Goal: Task Accomplishment & Management: Manage account settings

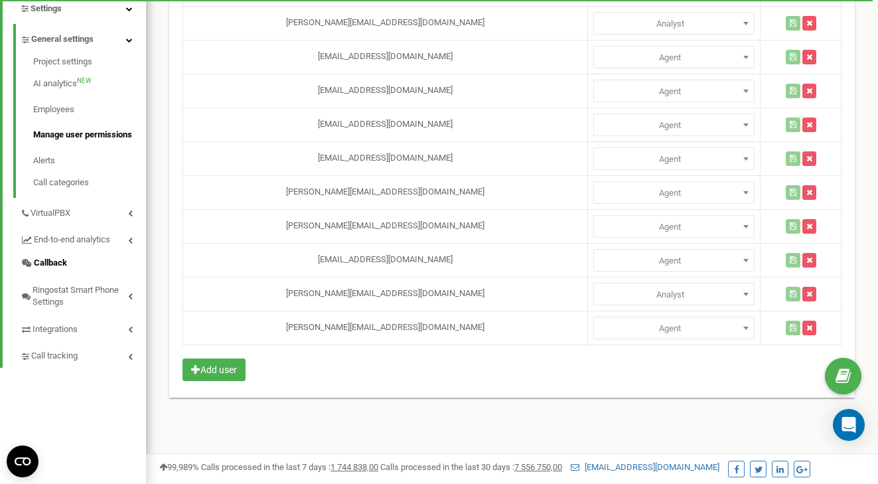
scroll to position [301, 0]
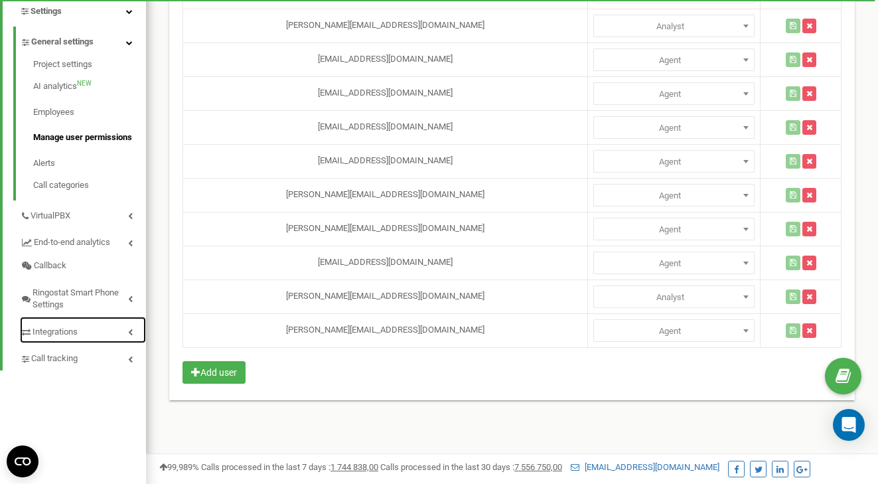
click at [103, 330] on link "Integrations" at bounding box center [83, 330] width 126 height 27
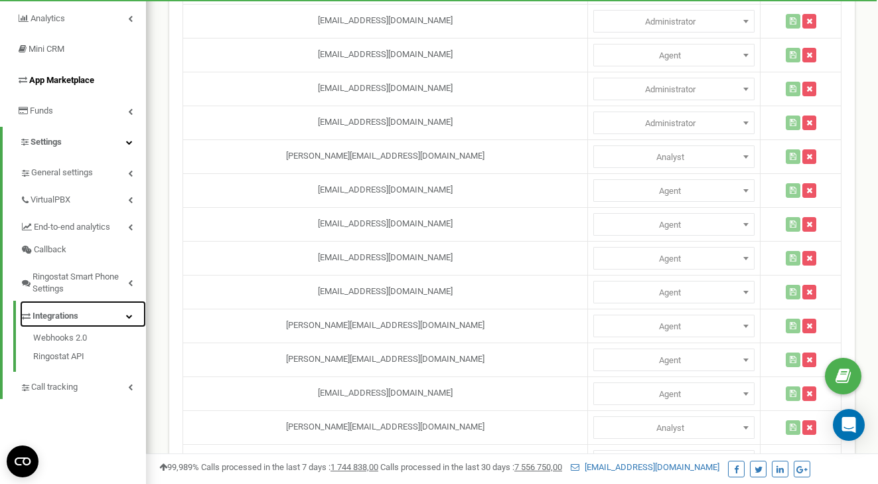
scroll to position [146, 0]
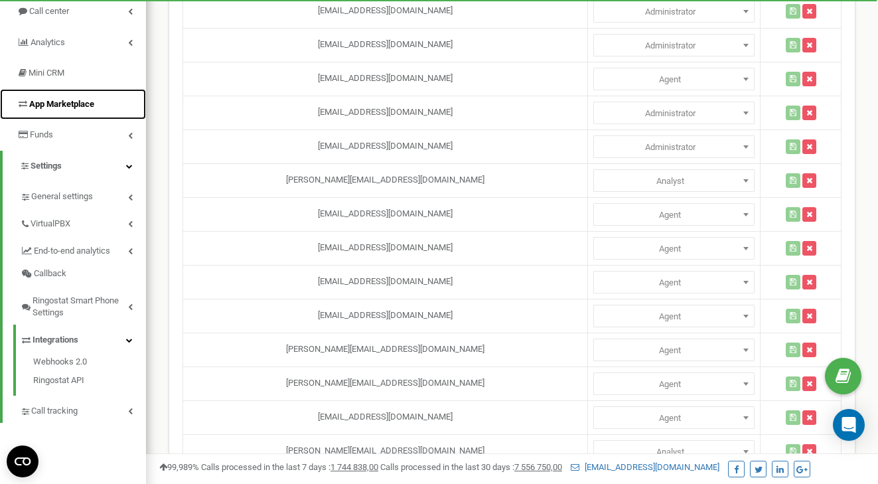
click at [74, 112] on link "App Marketplace" at bounding box center [73, 104] width 146 height 31
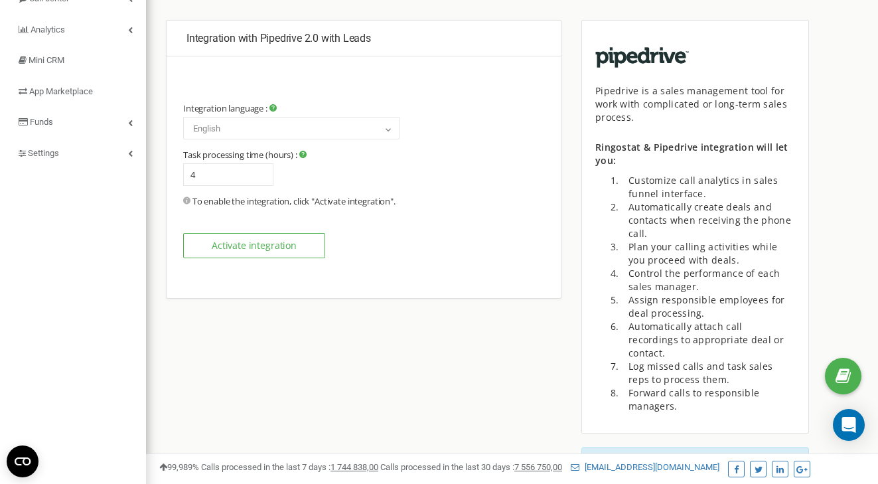
scroll to position [97, 0]
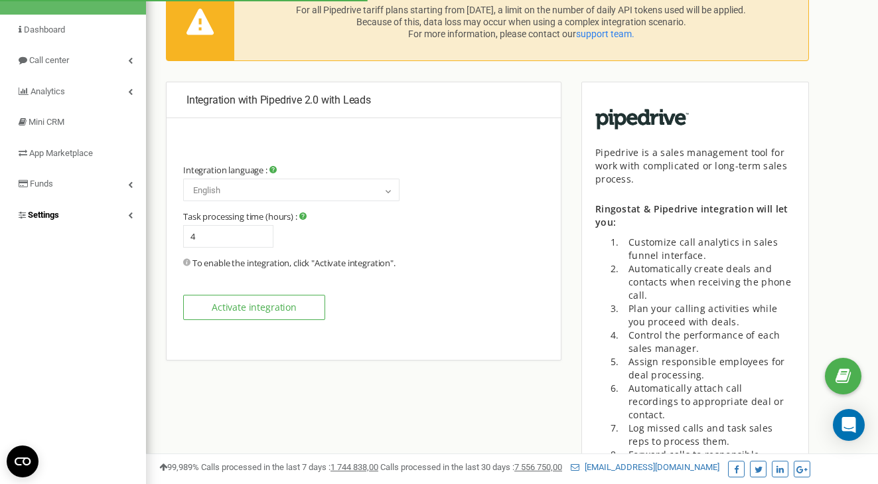
type input "0"
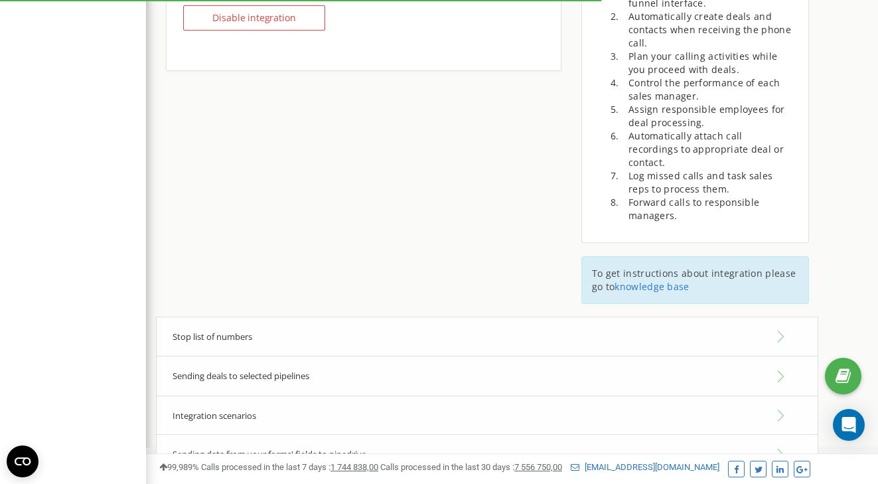
scroll to position [406, 0]
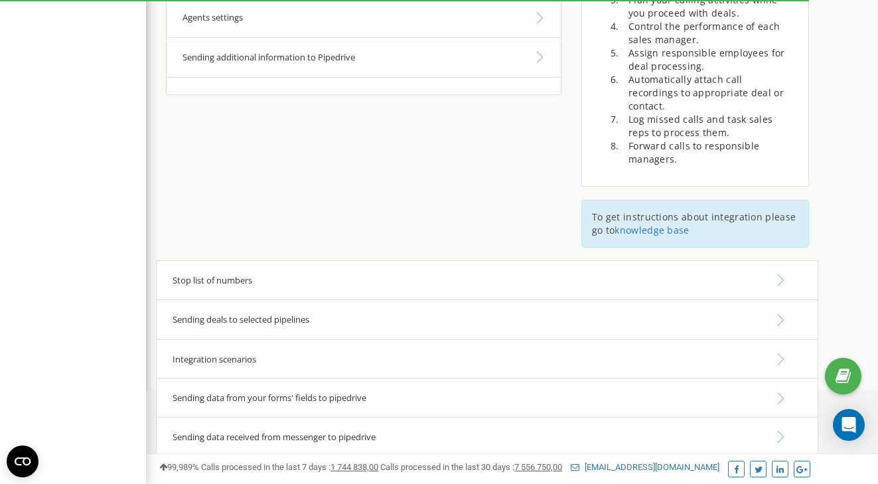
click at [304, 273] on div "Stop list of numbers" at bounding box center [487, 280] width 663 height 40
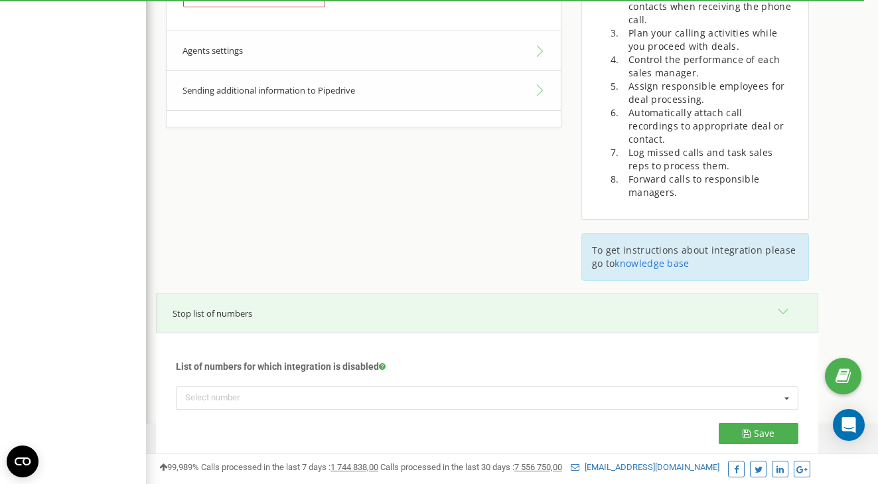
scroll to position [543, 0]
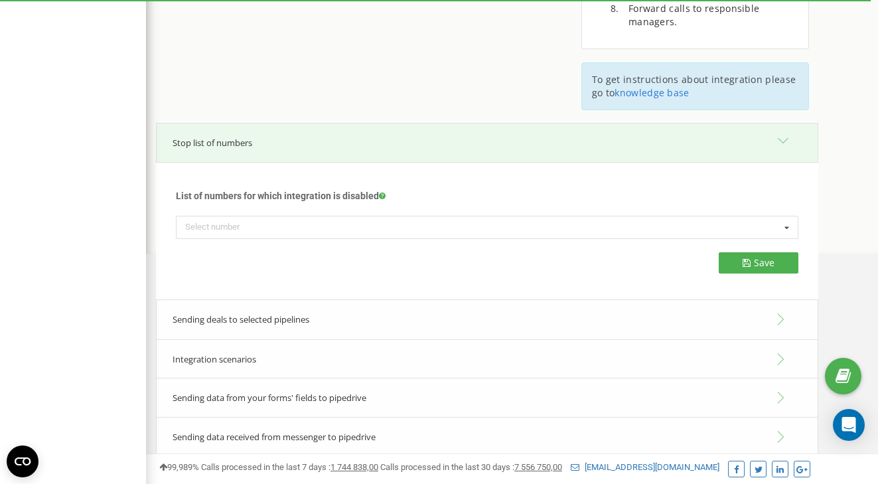
click at [321, 349] on div "Integration scenarios" at bounding box center [487, 359] width 663 height 40
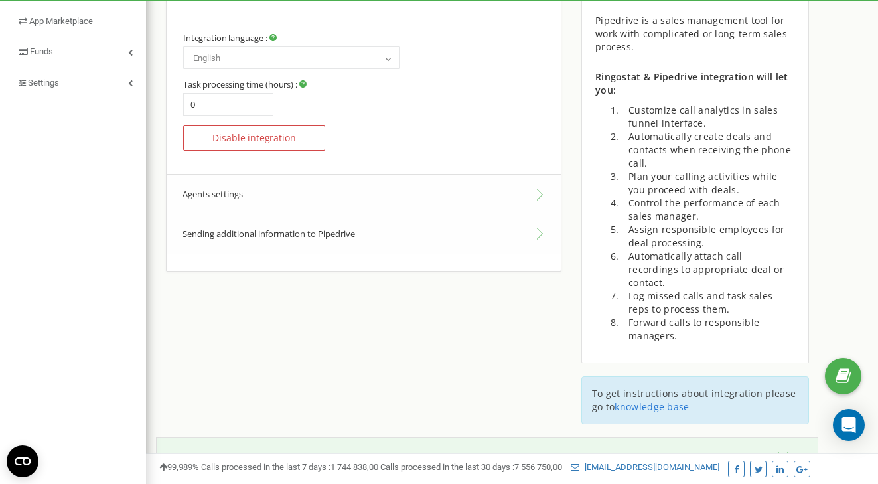
scroll to position [237, 0]
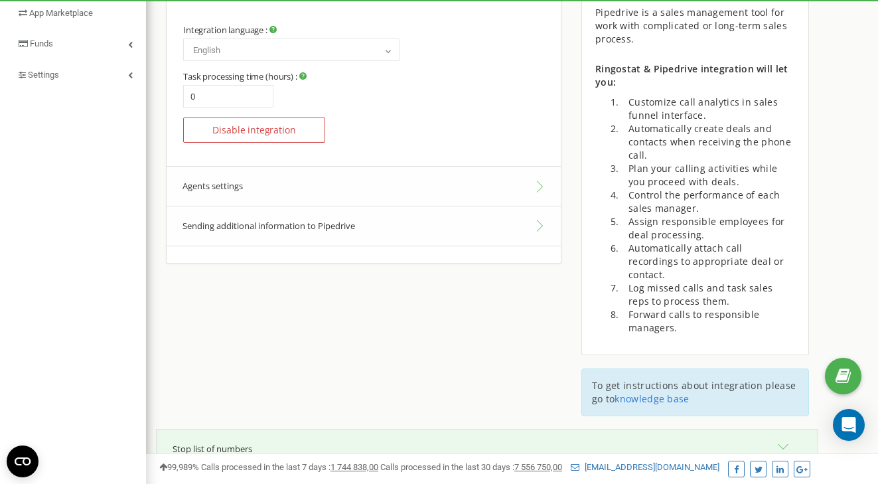
click at [315, 180] on button "Agents settings" at bounding box center [364, 186] width 394 height 40
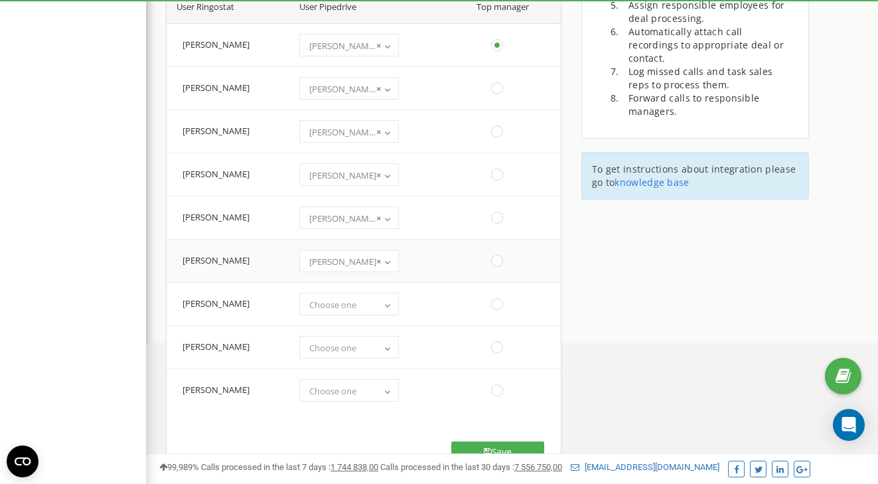
scroll to position [462, 0]
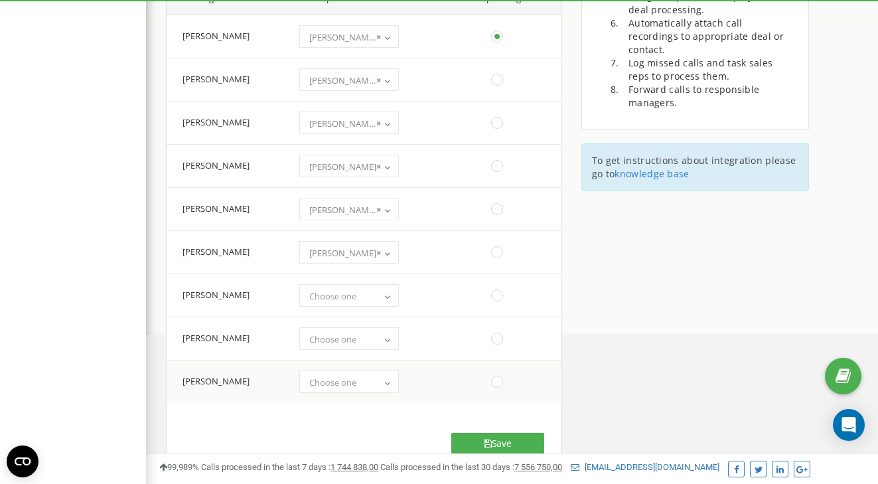
click at [366, 384] on span "Choose one" at bounding box center [349, 382] width 90 height 19
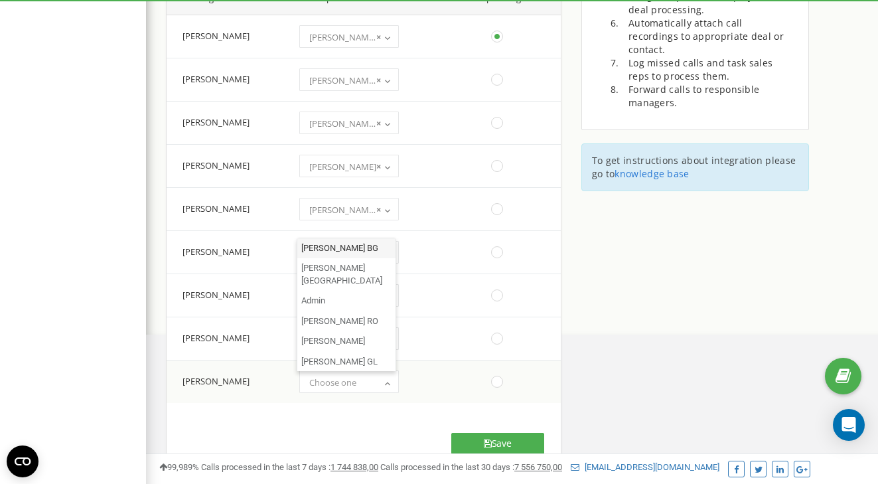
scroll to position [464, 0]
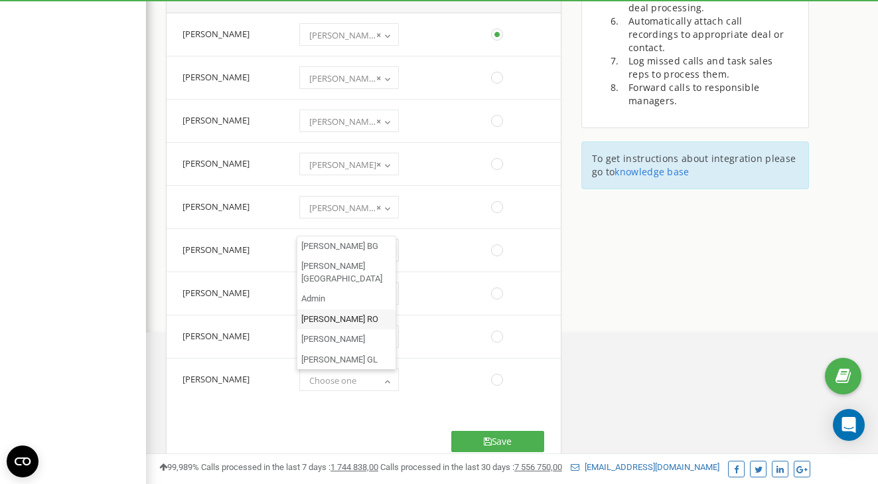
select select "24130772"
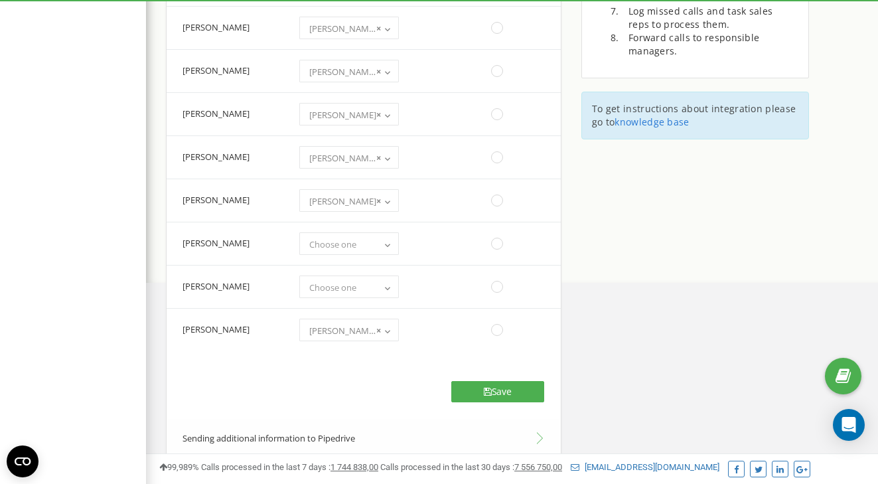
scroll to position [518, 0]
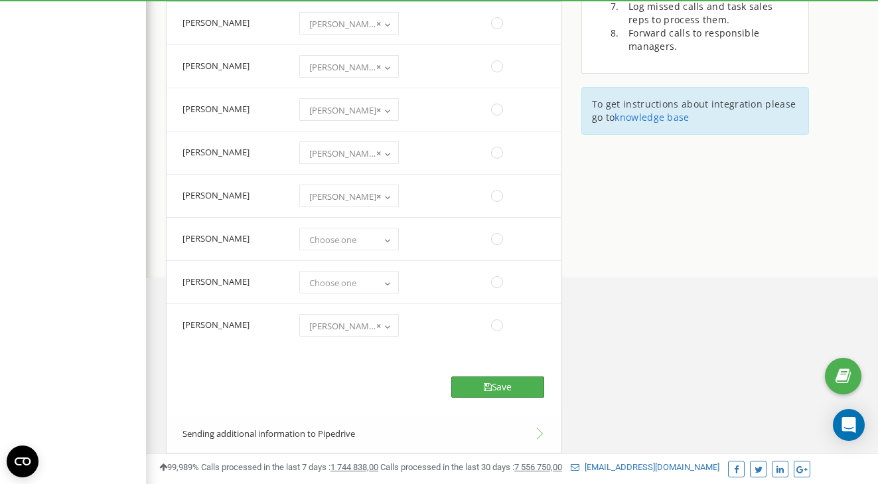
click at [507, 395] on button "Save" at bounding box center [497, 386] width 93 height 21
click at [495, 382] on button "Save" at bounding box center [497, 386] width 93 height 21
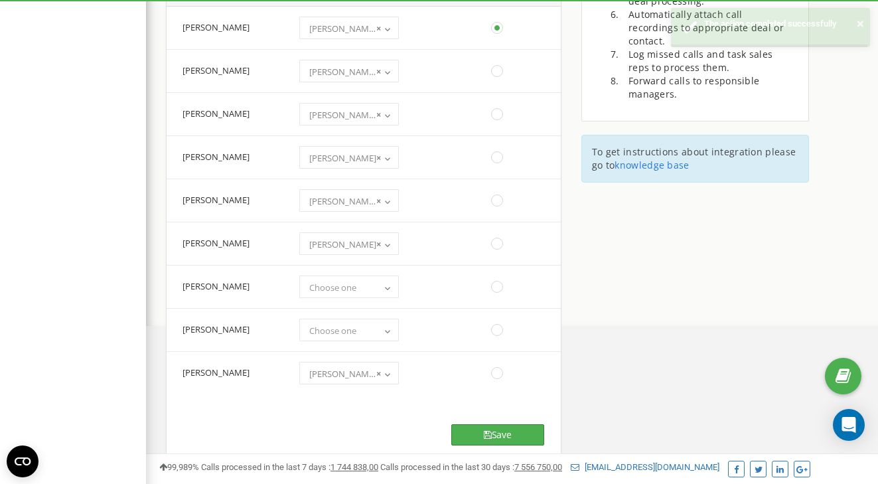
scroll to position [783, 0]
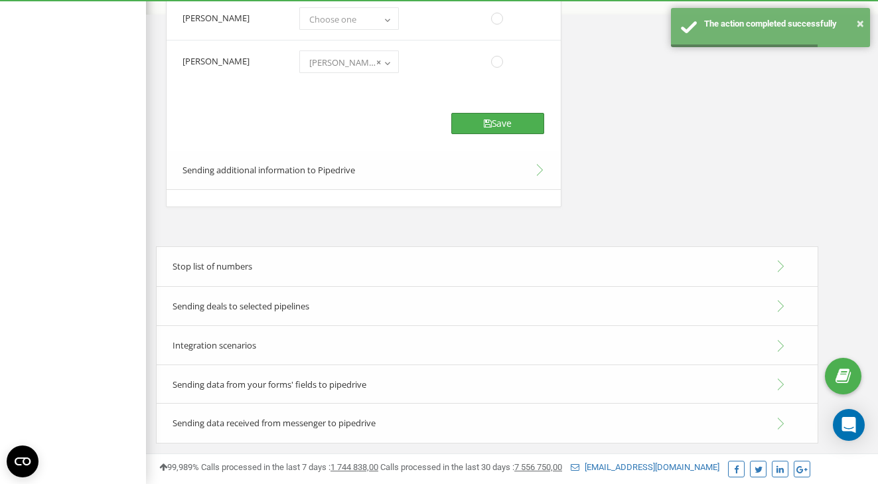
click at [503, 131] on button "Save" at bounding box center [497, 123] width 93 height 21
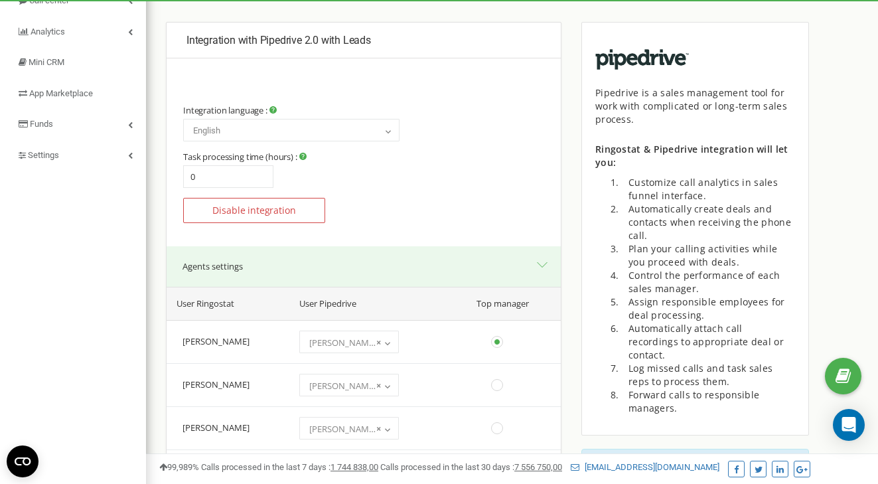
scroll to position [0, 0]
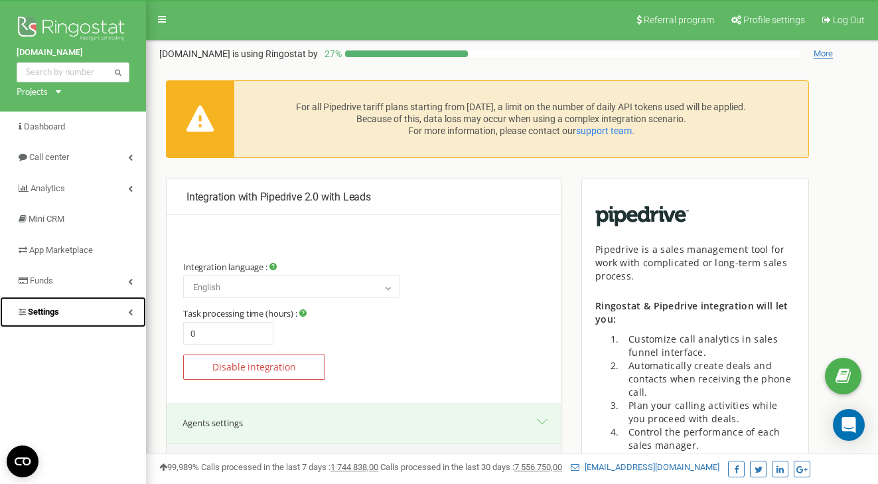
click at [122, 309] on link "Settings" at bounding box center [73, 312] width 146 height 31
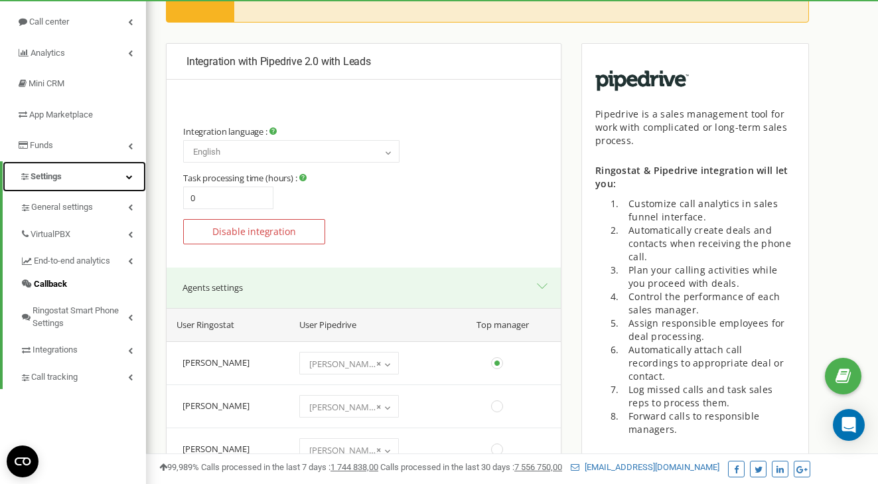
scroll to position [113, 0]
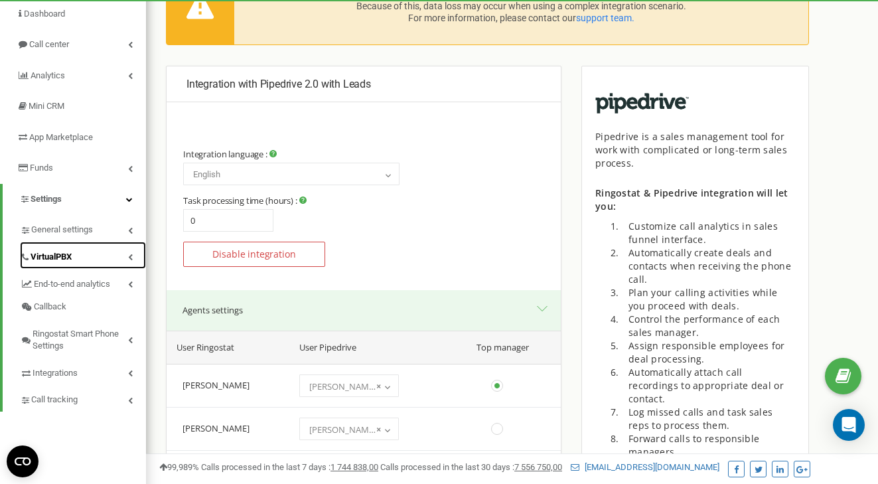
click at [126, 252] on link "VirtualPBX" at bounding box center [83, 255] width 126 height 27
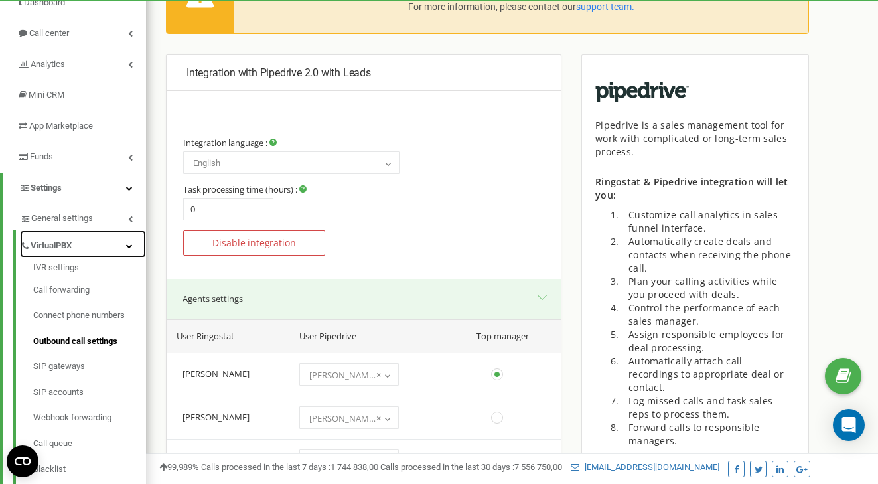
scroll to position [121, 0]
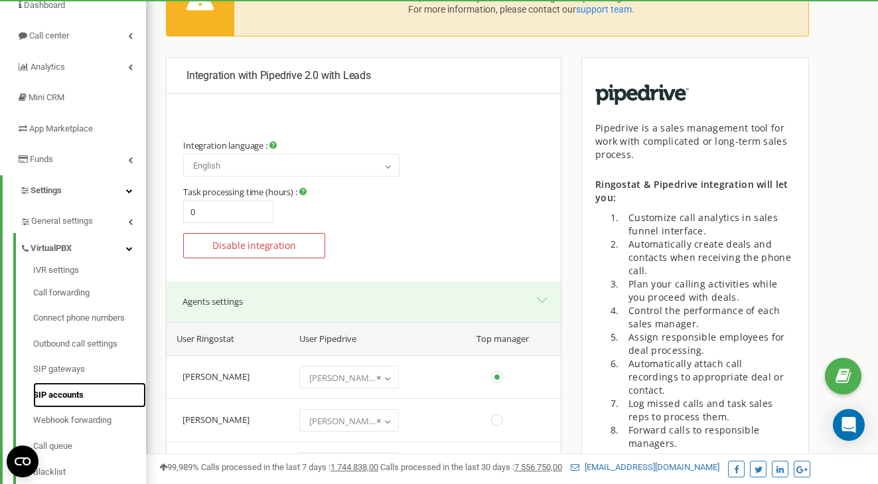
click at [66, 390] on link "SIP accounts" at bounding box center [89, 395] width 113 height 26
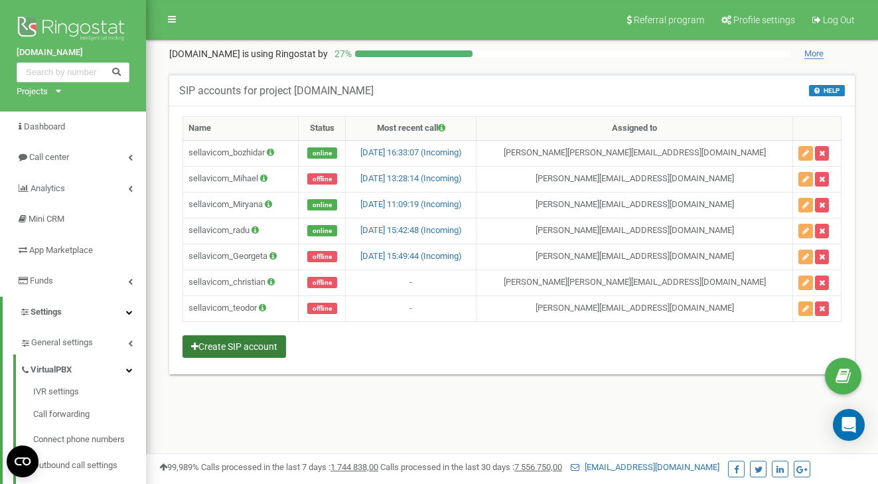
click at [225, 351] on button "Create SIP account" at bounding box center [235, 346] width 104 height 23
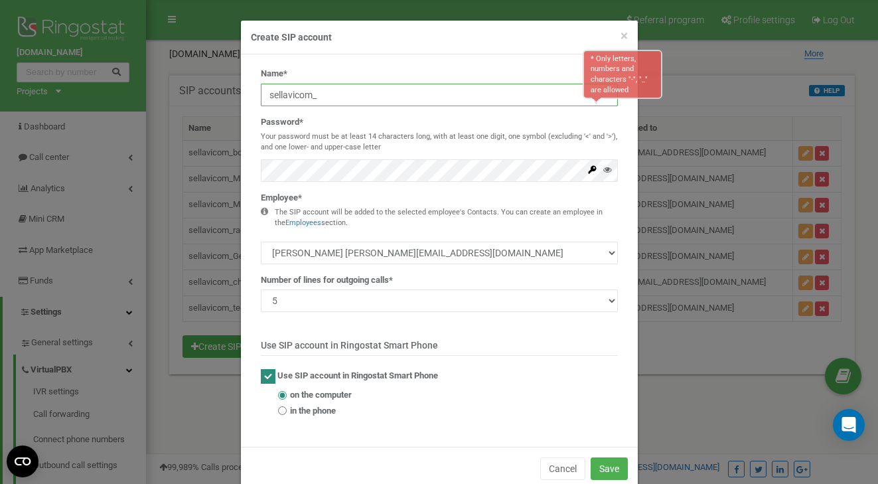
click at [403, 102] on input "sellavicom_" at bounding box center [439, 95] width 357 height 23
paste input "Adrian Ganescu"
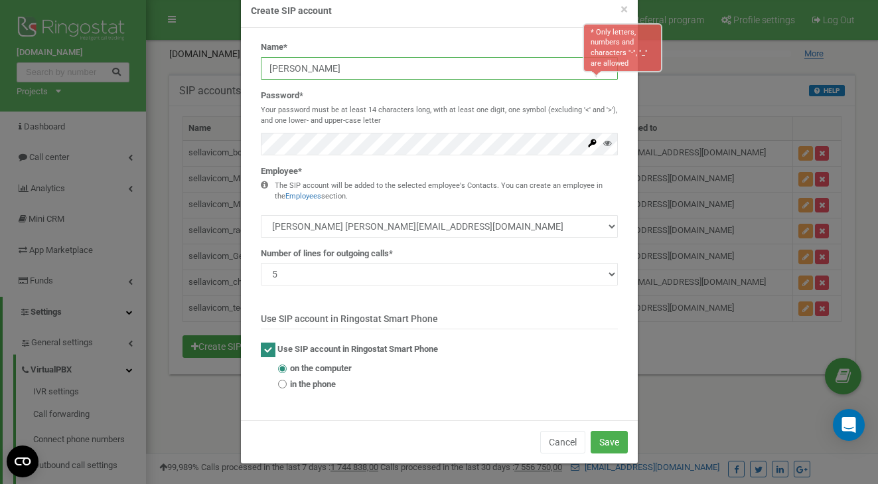
type input "sellavicom_Adrian Ganescu"
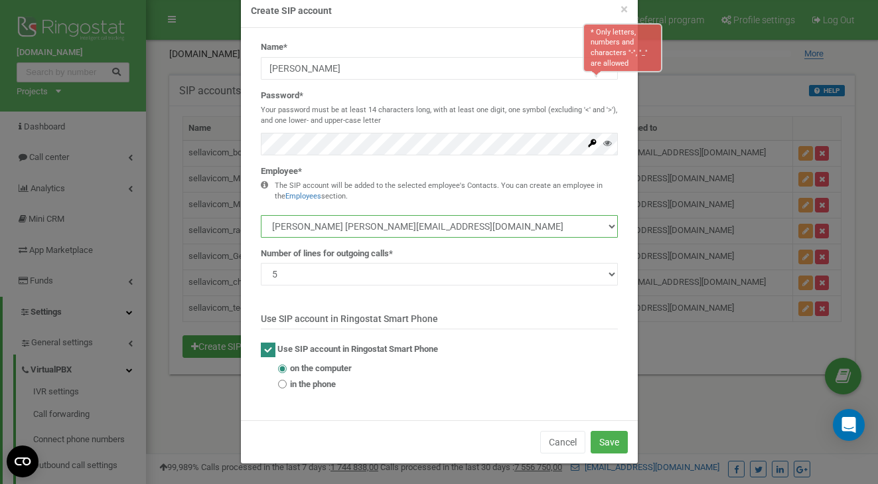
click at [448, 218] on select "Christina Christina_sandeva@sellavi.com Mihael Mitev mihael_mitev@sellavi.com M…" at bounding box center [439, 226] width 357 height 23
select select "485226"
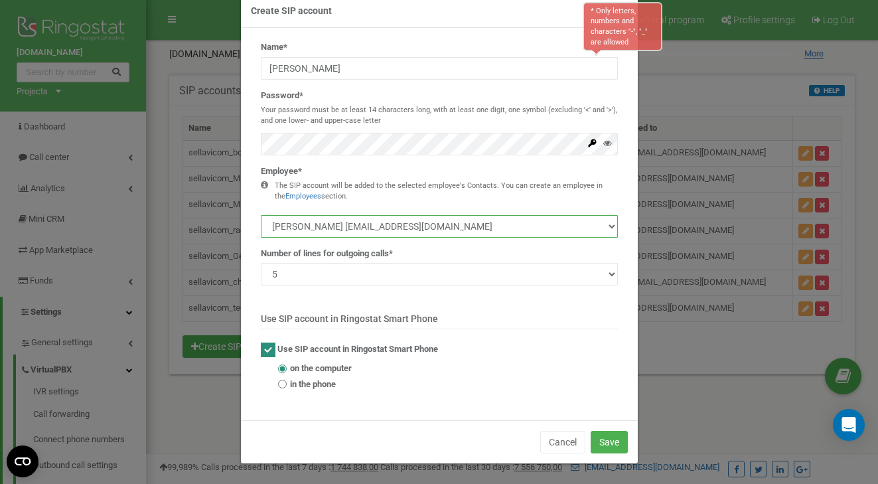
click at [261, 215] on select "Christina Christina_sandeva@sellavi.com Mihael Mitev mihael_mitev@sellavi.com M…" at bounding box center [439, 226] width 357 height 23
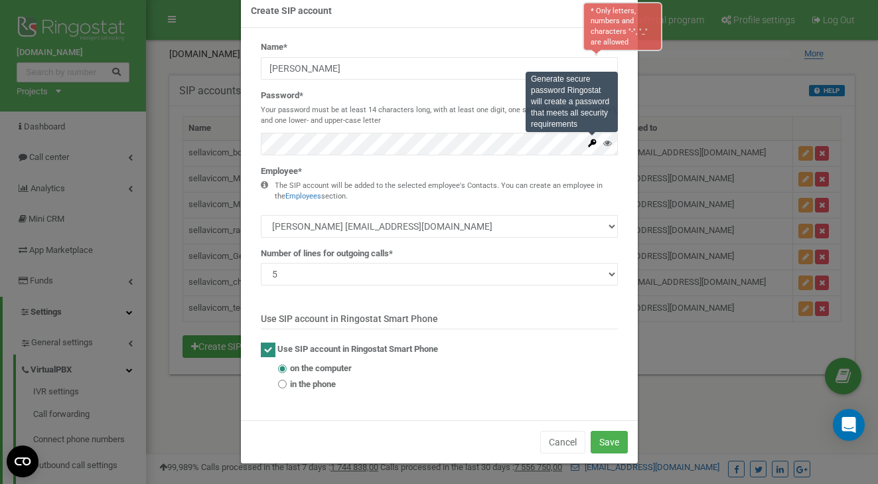
click at [593, 139] on icon at bounding box center [592, 143] width 8 height 8
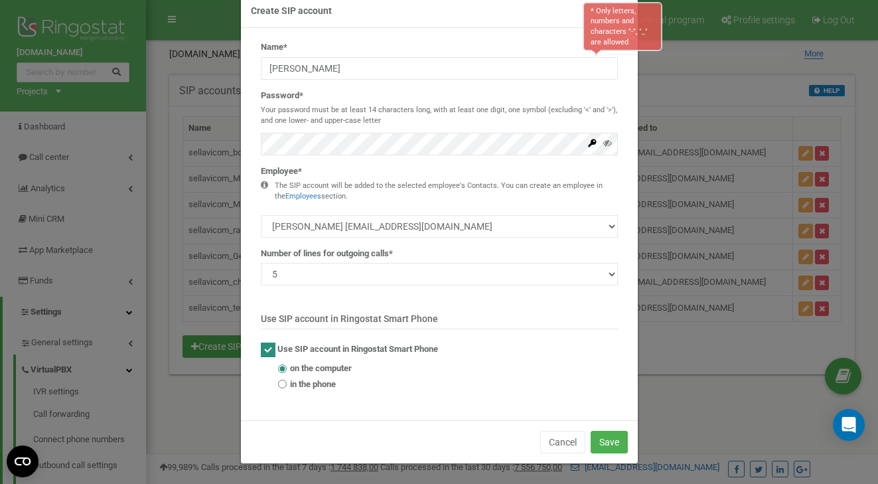
click at [466, 155] on div "Name* * Only letters, numbers and characters "-", "_" are allowed sellavicom_Ad…" at bounding box center [439, 220] width 377 height 359
click at [293, 13] on h4 "Create SIP account" at bounding box center [439, 10] width 377 height 13
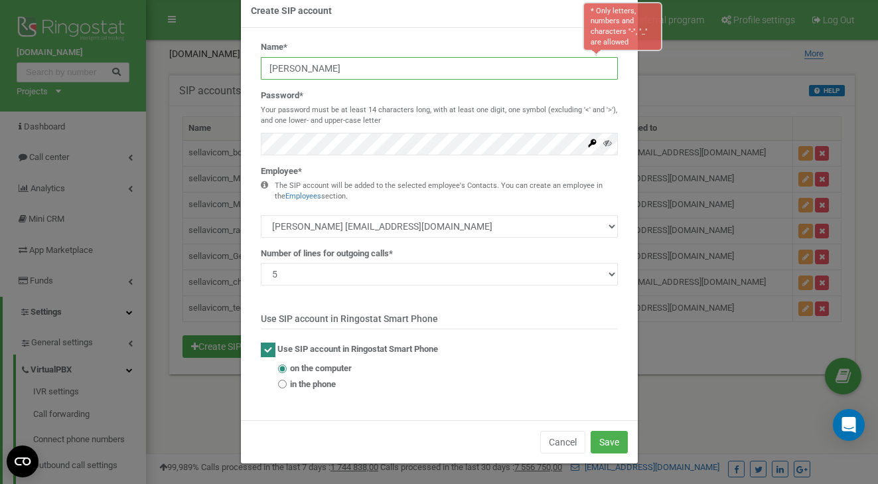
click at [401, 71] on input "sellavicom_Adrian Ganescu" at bounding box center [439, 68] width 357 height 23
drag, startPoint x: 360, startPoint y: 72, endPoint x: 259, endPoint y: 69, distance: 101.6
click at [259, 69] on div "Name* * Only letters, numbers and characters "-", "_" are allowed sellavicom_Ad…" at bounding box center [439, 220] width 377 height 359
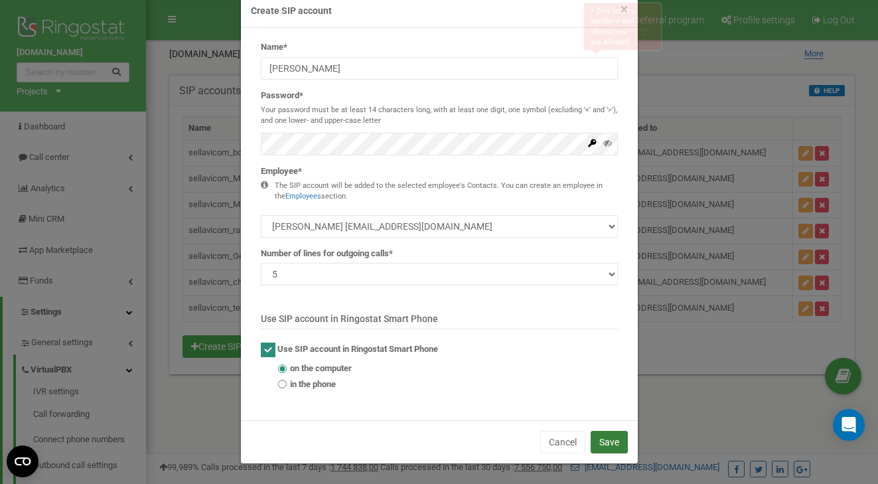
click at [620, 443] on button "Save" at bounding box center [609, 442] width 37 height 23
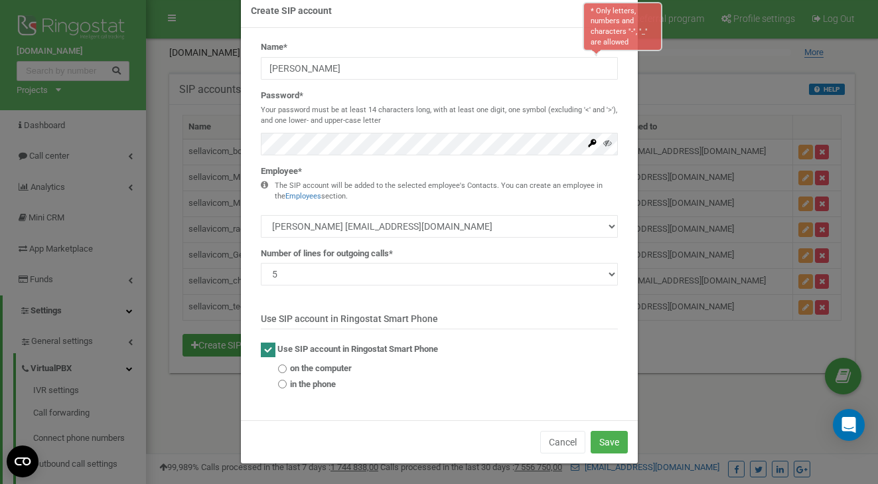
scroll to position [0, 0]
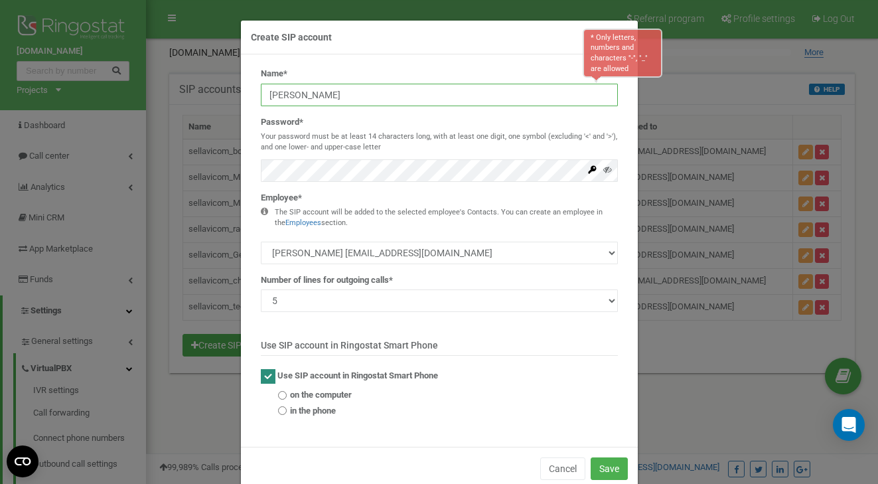
click at [460, 98] on input "sellavicom_Adrian Ganescu" at bounding box center [439, 95] width 357 height 23
drag, startPoint x: 351, startPoint y: 96, endPoint x: 451, endPoint y: 102, distance: 100.5
click at [451, 102] on input "sellavicom_Adrian Ganescu" at bounding box center [439, 95] width 357 height 23
click at [448, 98] on input "sellavicom_Adrian Ganescu" at bounding box center [439, 95] width 357 height 23
drag, startPoint x: 417, startPoint y: 96, endPoint x: 344, endPoint y: 94, distance: 73.0
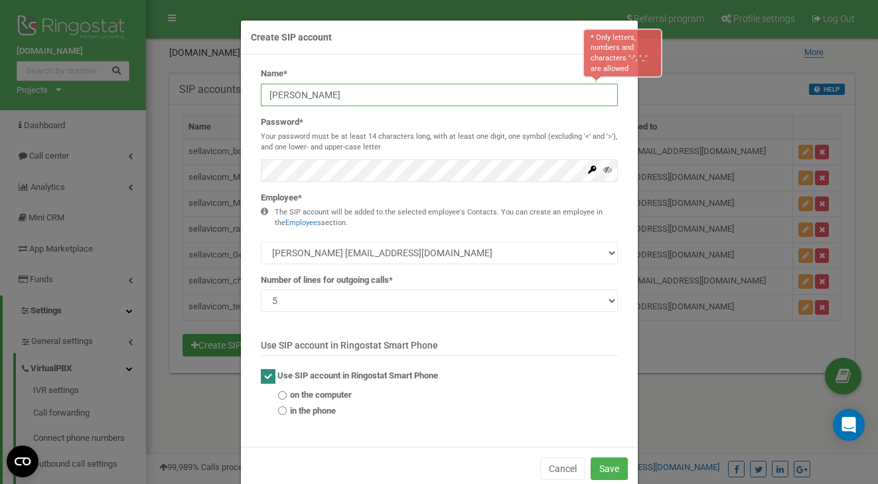
click at [343, 96] on input "sellavicom_Adrian Ganescu" at bounding box center [439, 95] width 357 height 23
click at [344, 94] on input "sellavicom_Adrian Ganescu" at bounding box center [439, 95] width 357 height 23
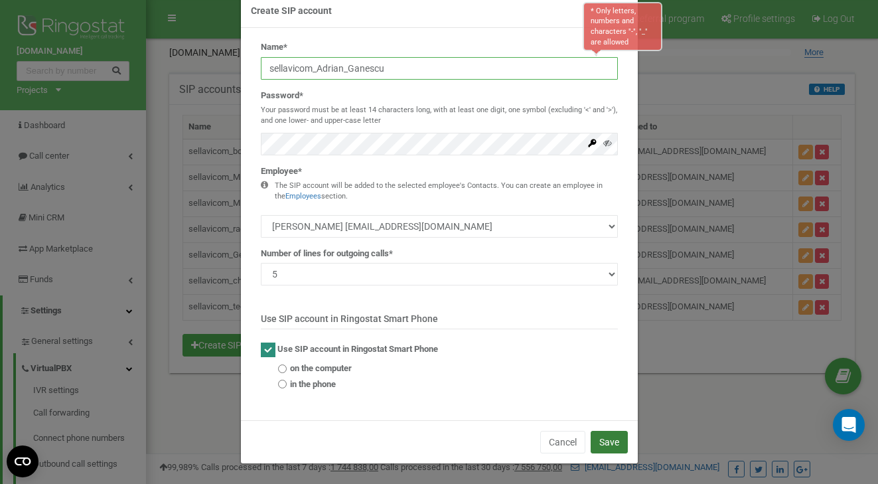
type input "sellavicom_Adrian_Ganescu"
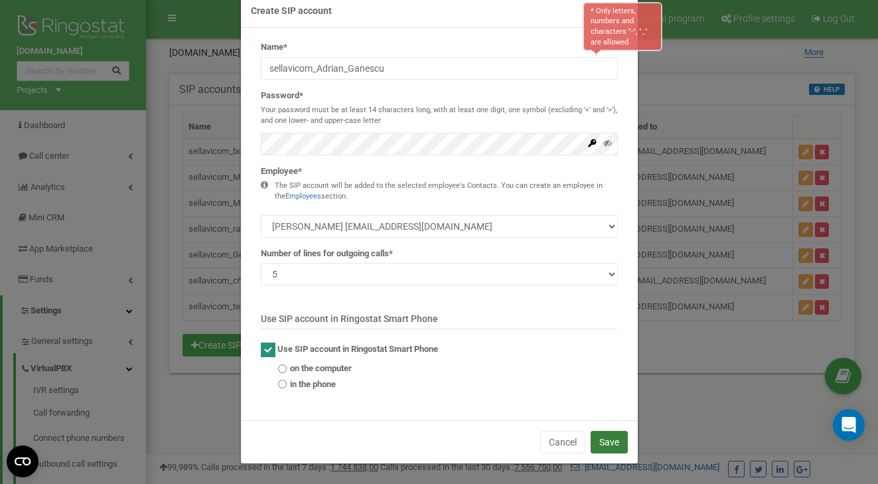
click at [602, 452] on button "Save" at bounding box center [609, 442] width 37 height 23
